Goal: Task Accomplishment & Management: Complete application form

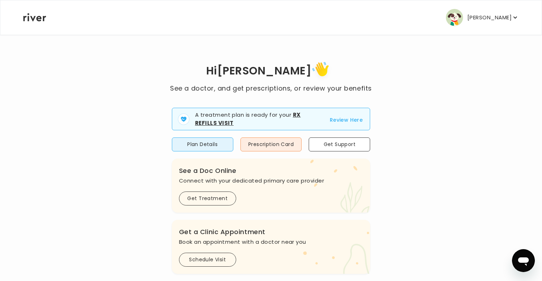
click at [492, 16] on p "[PERSON_NAME]" at bounding box center [490, 18] width 44 height 10
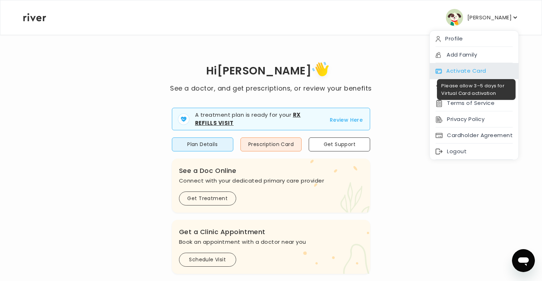
click at [477, 68] on div "Activate Card" at bounding box center [474, 71] width 89 height 16
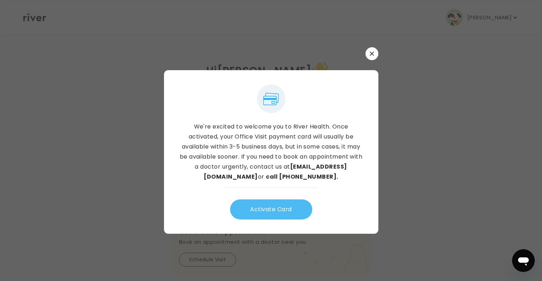
click at [284, 204] on button "Activate Card" at bounding box center [271, 209] width 82 height 20
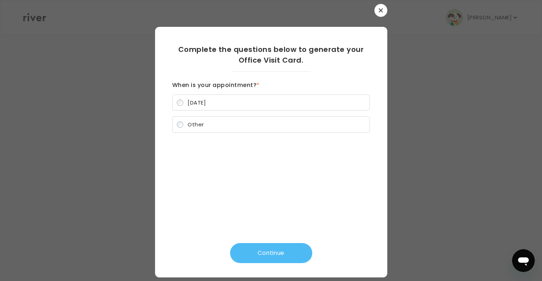
click at [269, 255] on button "Continue" at bounding box center [271, 253] width 82 height 20
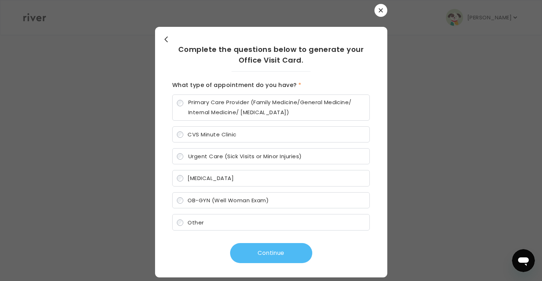
drag, startPoint x: 263, startPoint y: 250, endPoint x: 265, endPoint y: 244, distance: 6.1
click at [263, 250] on button "Continue" at bounding box center [271, 253] width 82 height 20
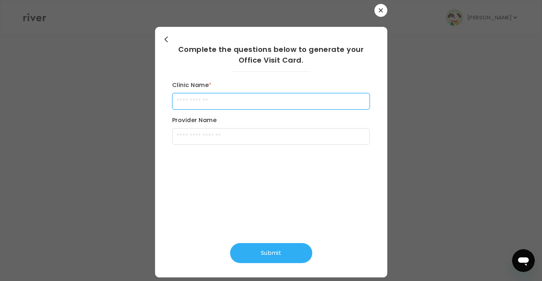
click at [214, 100] on input "Clinic Name *" at bounding box center [271, 101] width 198 height 16
type input "**********"
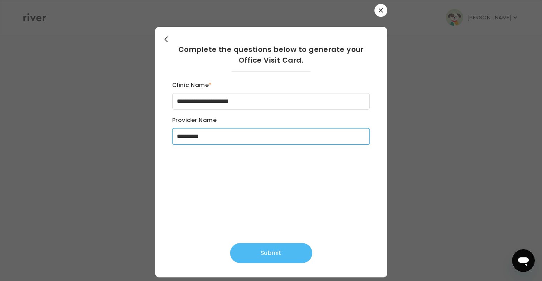
type input "**********"
click at [262, 245] on button "Submit" at bounding box center [271, 253] width 82 height 20
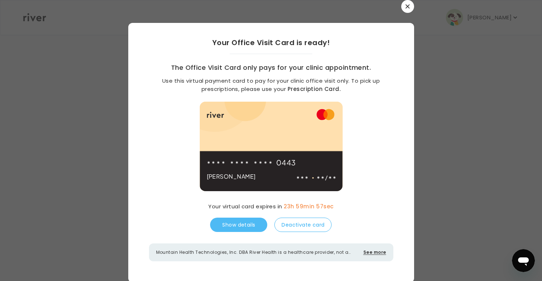
click at [243, 224] on button "Show details" at bounding box center [238, 224] width 57 height 14
